Goal: Task Accomplishment & Management: Use online tool/utility

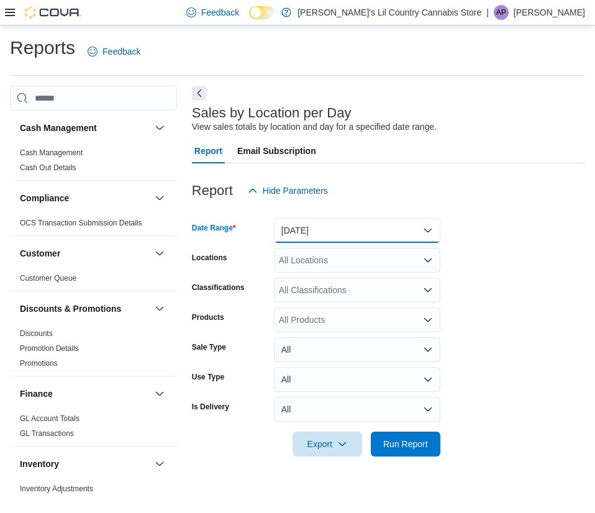
click at [431, 229] on button "[DATE]" at bounding box center [357, 230] width 167 height 25
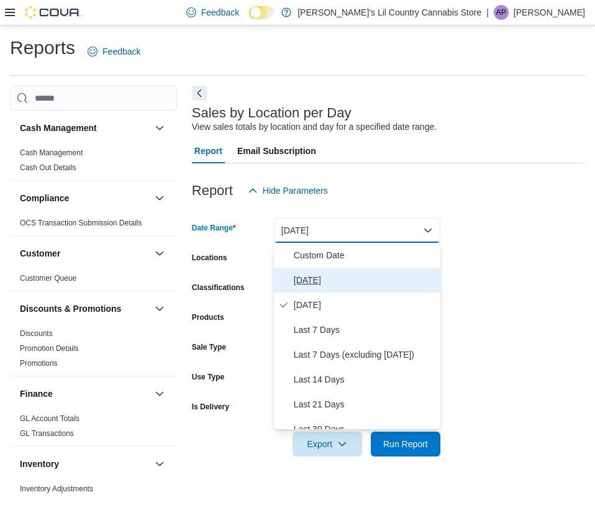
click at [298, 282] on span "[DATE]" at bounding box center [365, 280] width 142 height 15
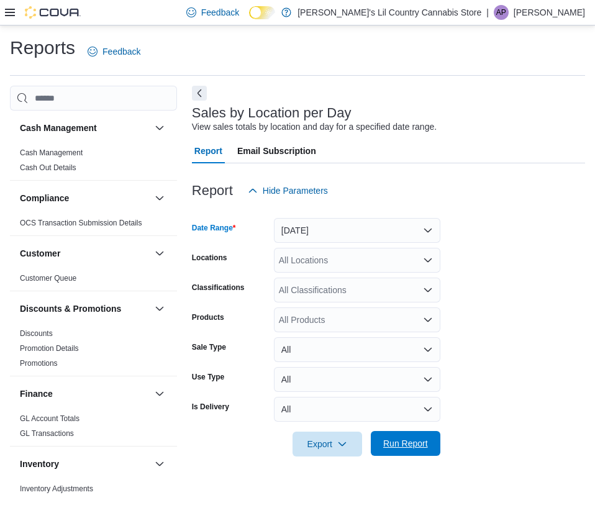
click at [406, 444] on span "Run Report" at bounding box center [405, 444] width 45 height 12
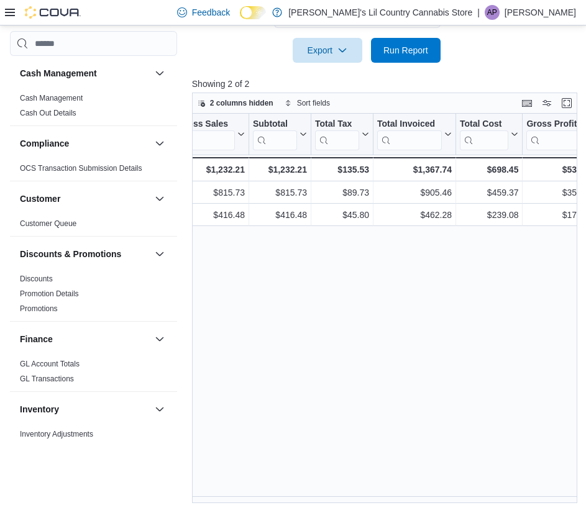
scroll to position [0, 645]
drag, startPoint x: 438, startPoint y: 364, endPoint x: 374, endPoint y: 388, distance: 68.2
click at [374, 388] on div "Location Click to view column header actions Date Click to view column header a…" at bounding box center [387, 309] width 390 height 390
